Goal: Transaction & Acquisition: Download file/media

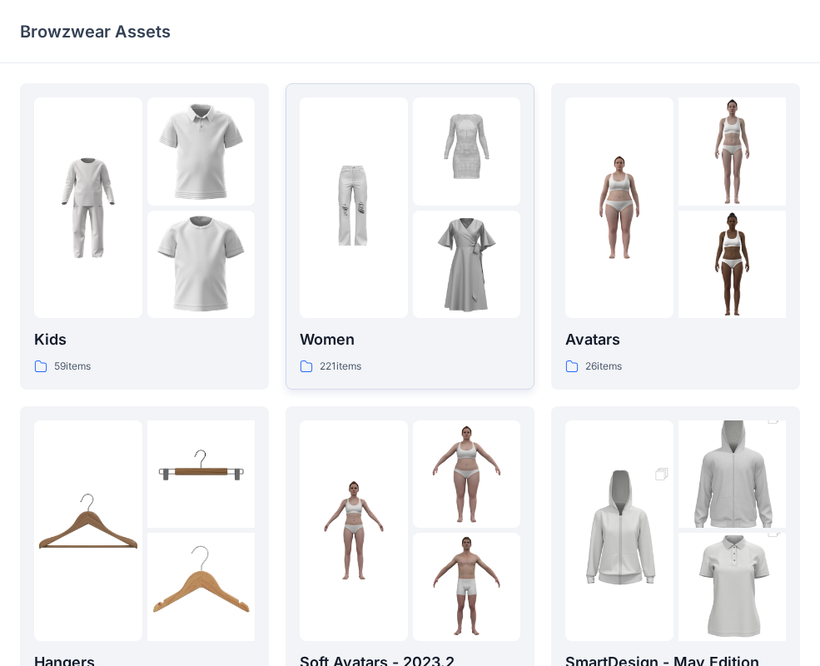
click at [379, 232] on img at bounding box center [354, 208] width 108 height 108
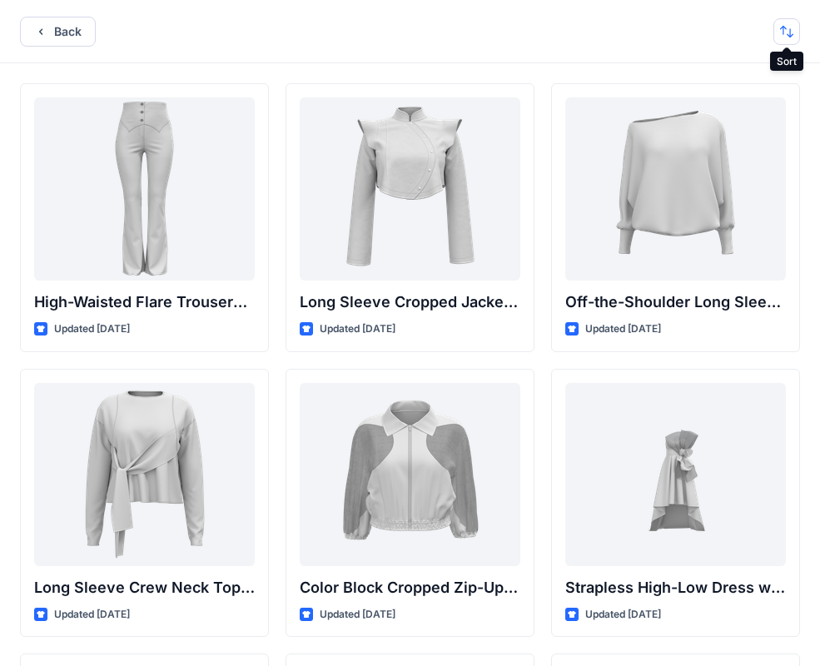
click at [786, 37] on button "button" at bounding box center [786, 31] width 27 height 27
click at [745, 110] on p "A to Z" at bounding box center [730, 110] width 105 height 17
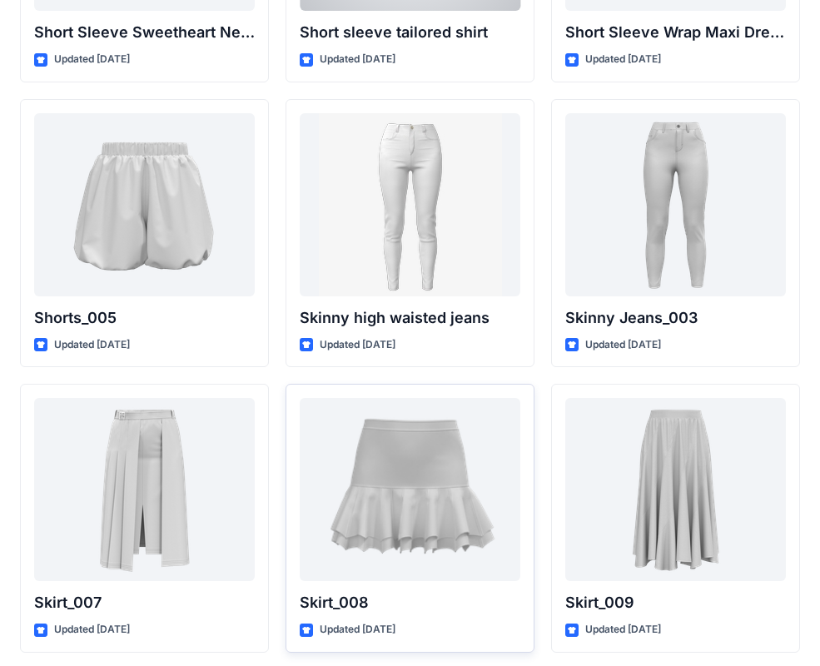
scroll to position [13976, 0]
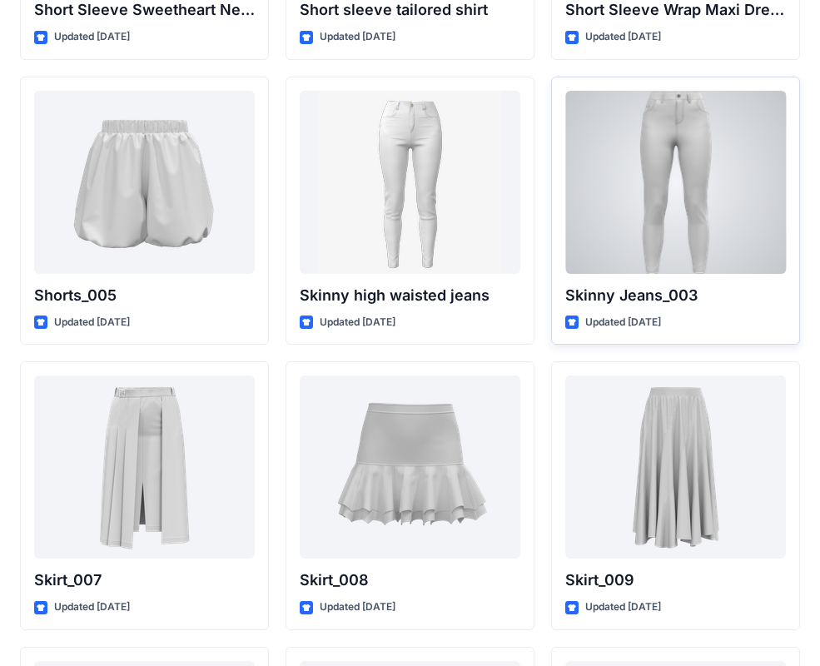
click at [658, 178] on div at bounding box center [675, 182] width 221 height 183
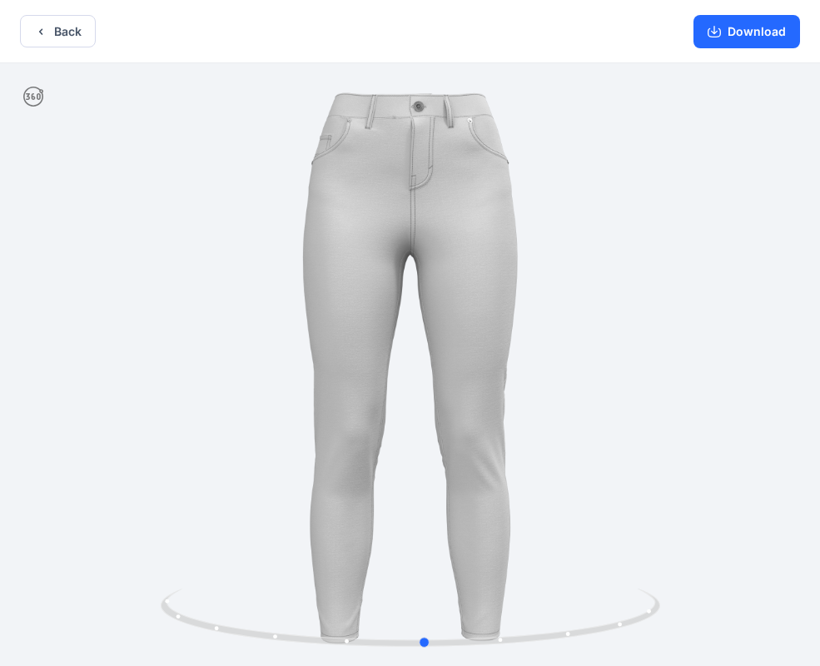
drag, startPoint x: 553, startPoint y: 583, endPoint x: 573, endPoint y: 563, distance: 28.2
click at [573, 563] on div at bounding box center [410, 366] width 820 height 606
click at [42, 32] on icon "button" at bounding box center [40, 31] width 3 height 6
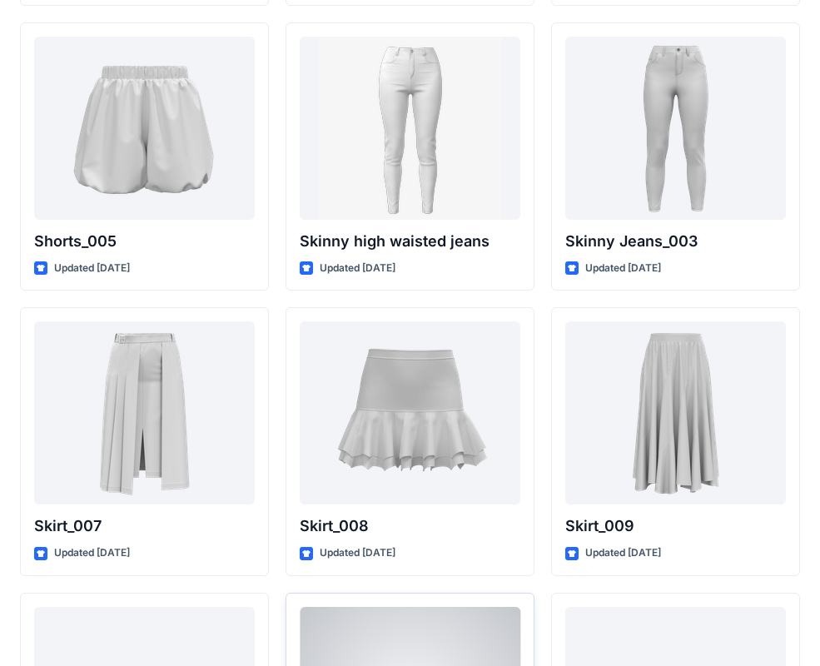
scroll to position [13977, 0]
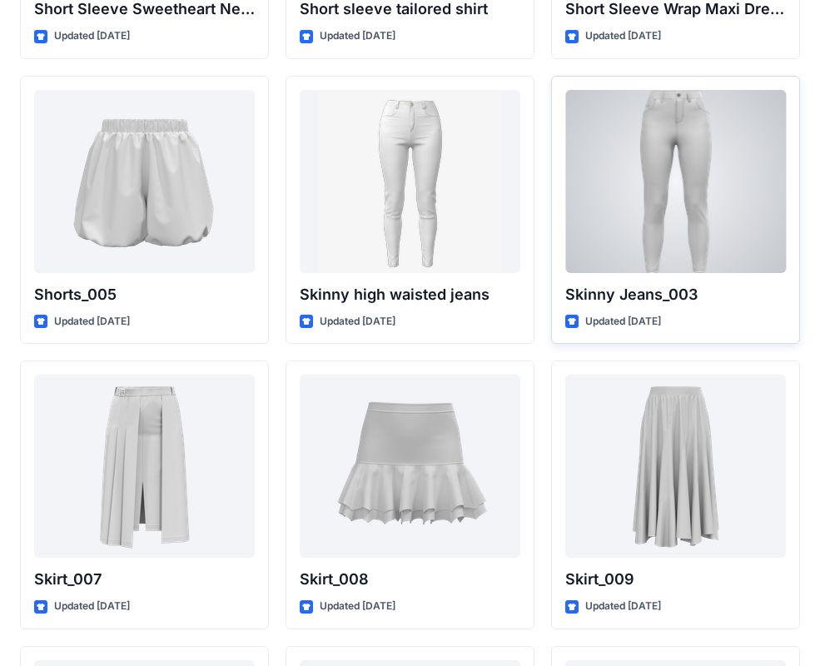
click at [699, 171] on div at bounding box center [675, 181] width 221 height 183
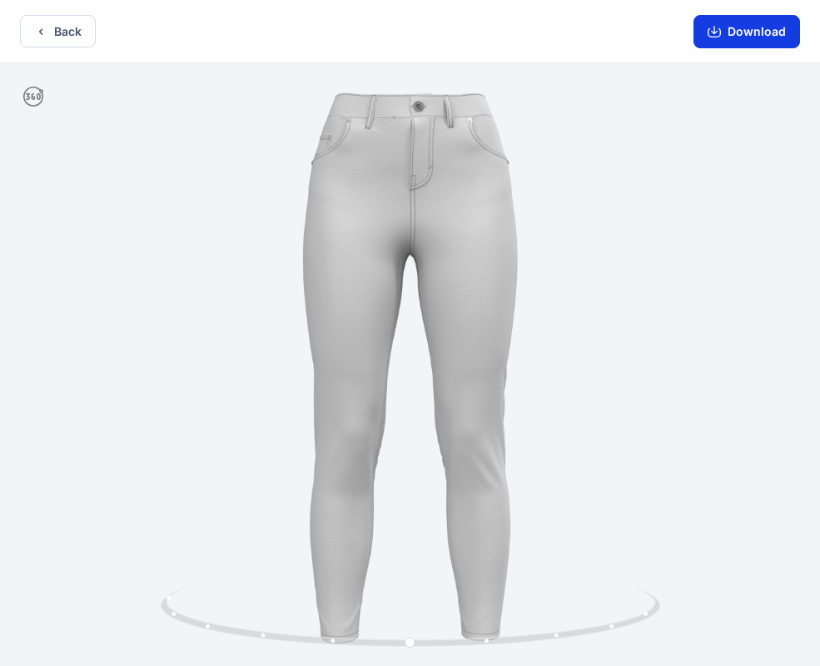
click at [723, 28] on button "Download" at bounding box center [746, 31] width 107 height 33
click at [772, 43] on button "Download" at bounding box center [746, 31] width 107 height 33
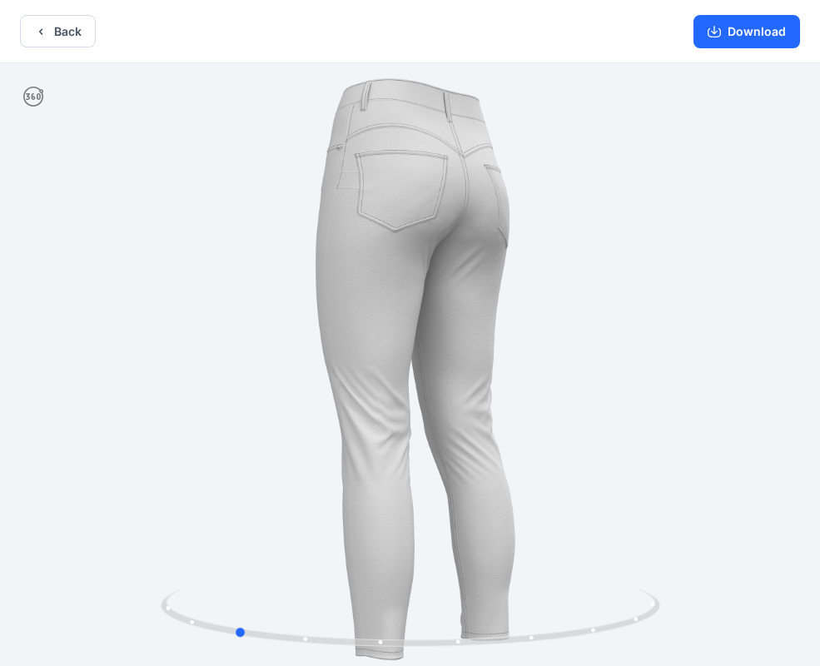
drag, startPoint x: 489, startPoint y: 392, endPoint x: 214, endPoint y: 386, distance: 275.5
click at [214, 386] on div at bounding box center [410, 366] width 820 height 606
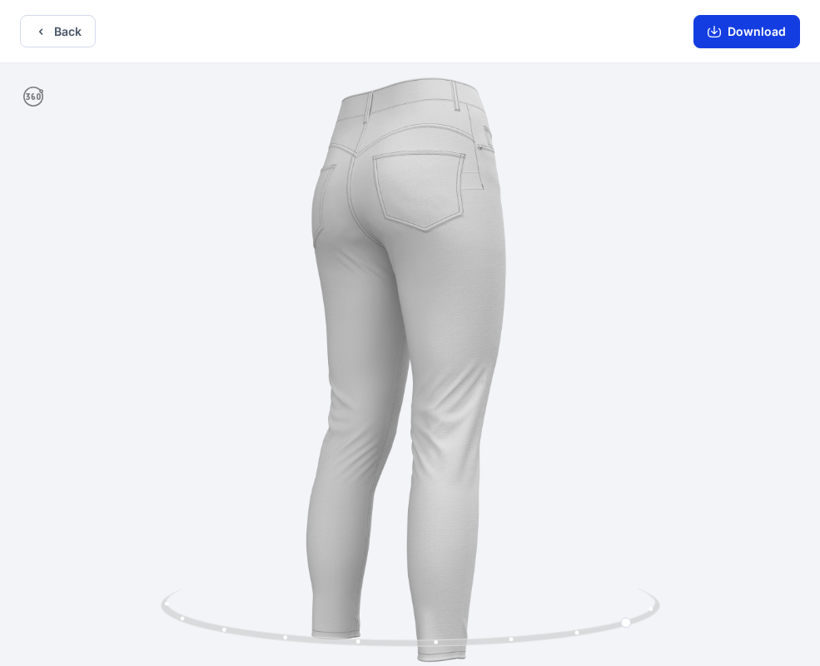
click at [751, 32] on button "Download" at bounding box center [746, 31] width 107 height 33
click at [754, 27] on button "Download" at bounding box center [746, 31] width 107 height 33
